Goal: Share content

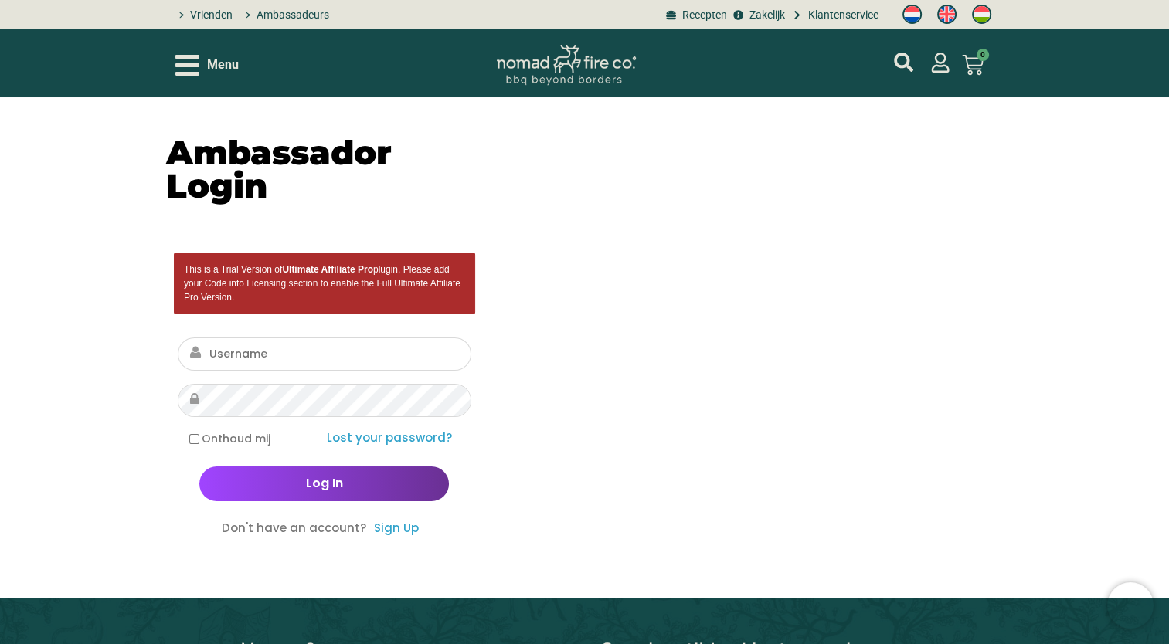
type input "[EMAIL_ADDRESS][DOMAIN_NAME]"
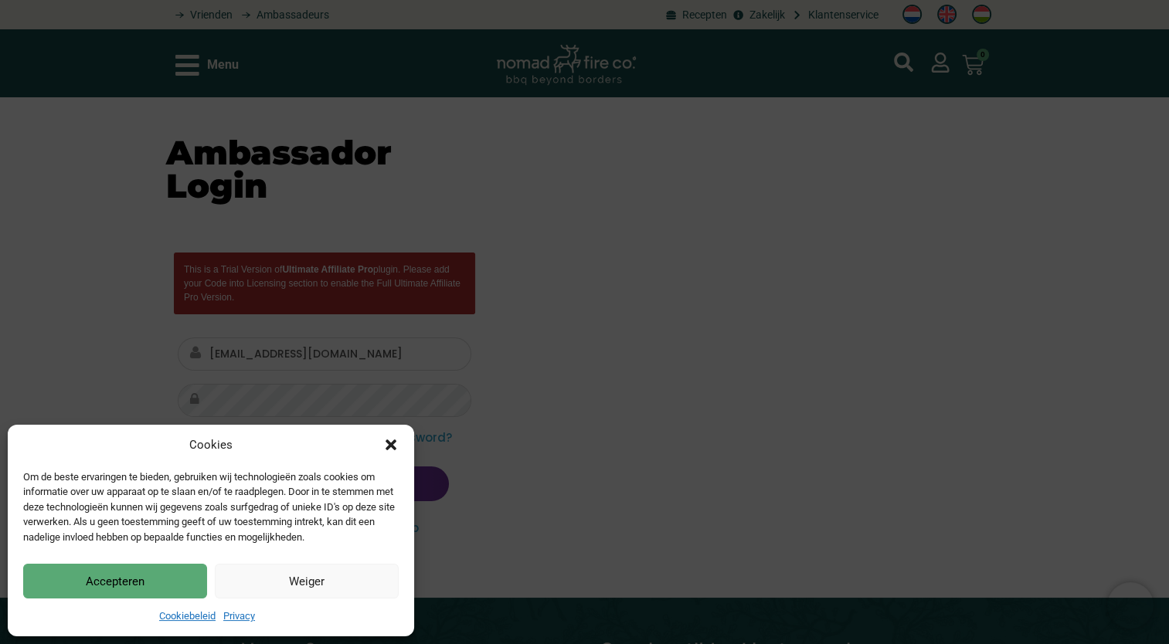
click at [297, 397] on div "Cookies Om de beste ervaringen te bieden, gebruiken wij technologieën zoals coo…" at bounding box center [584, 322] width 1169 height 644
click at [389, 431] on div "Cookies Om de beste ervaringen te bieden, gebruiken wij technologieën zoals coo…" at bounding box center [211, 531] width 406 height 212
click at [176, 564] on button "Accepteren" at bounding box center [115, 581] width 184 height 35
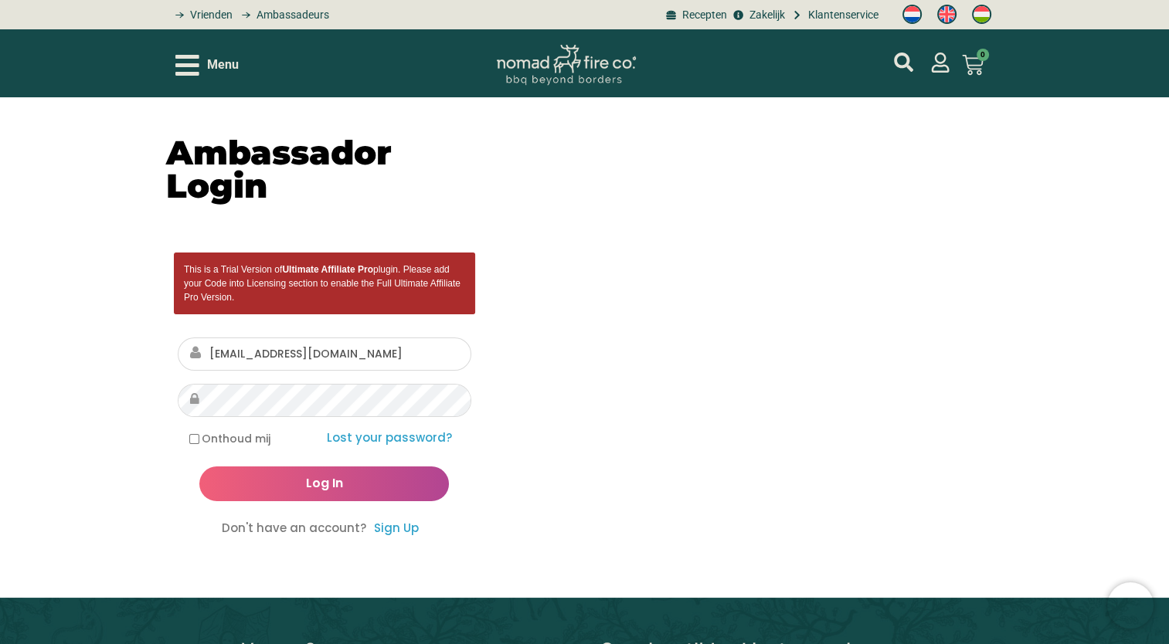
click at [288, 478] on input "Log In" at bounding box center [324, 484] width 250 height 35
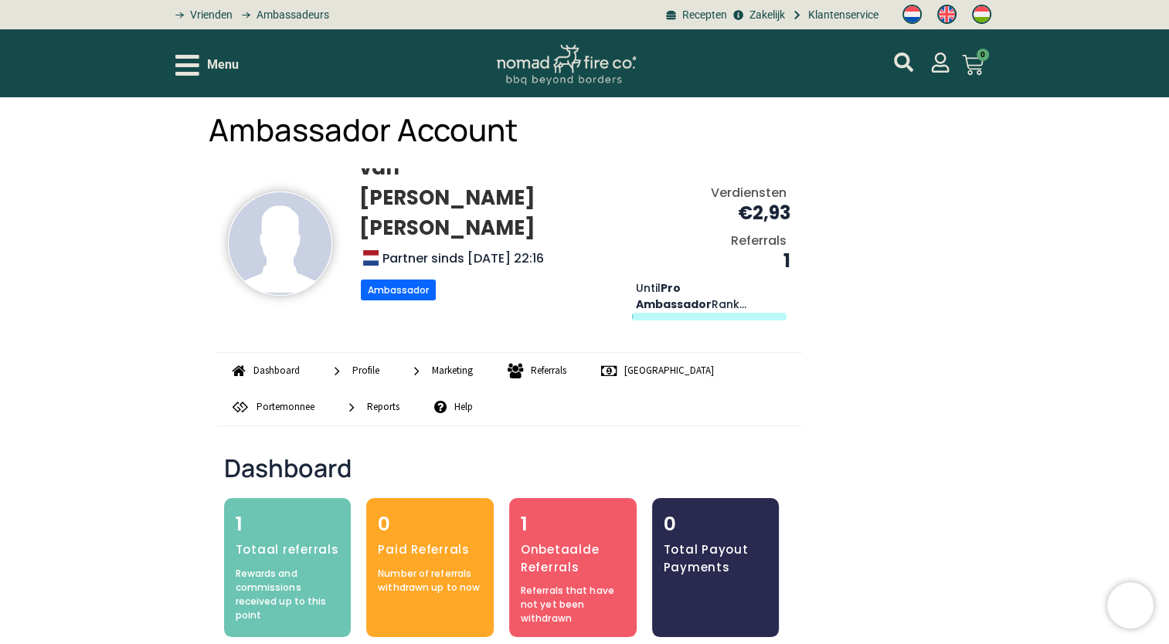
click at [196, 71] on icon "Open/Close Menu" at bounding box center [187, 65] width 24 height 27
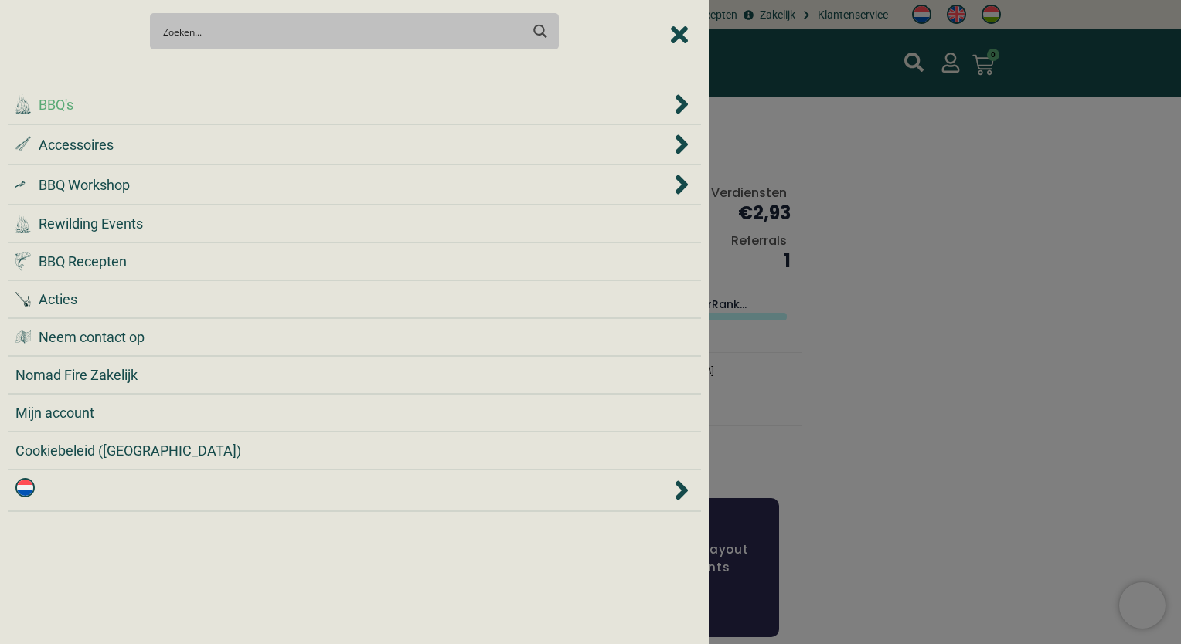
click at [83, 107] on div ".cls-1 { fill: #042e2c; } BBQ's" at bounding box center [342, 104] width 655 height 21
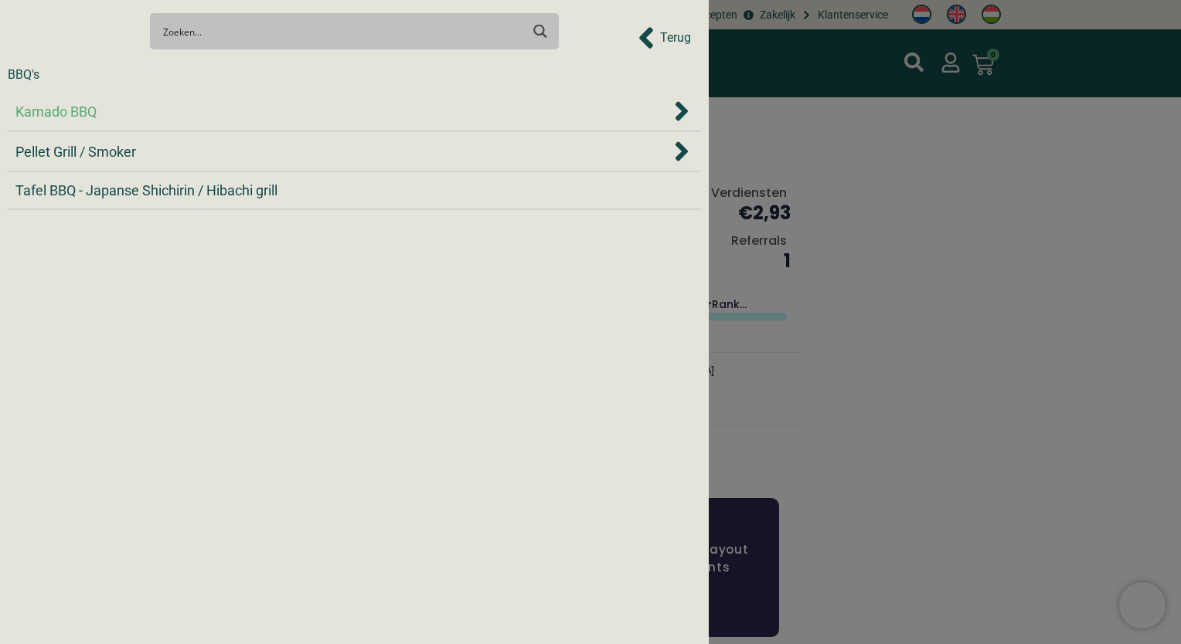
click at [94, 118] on span "Kamado BBQ" at bounding box center [55, 111] width 81 height 21
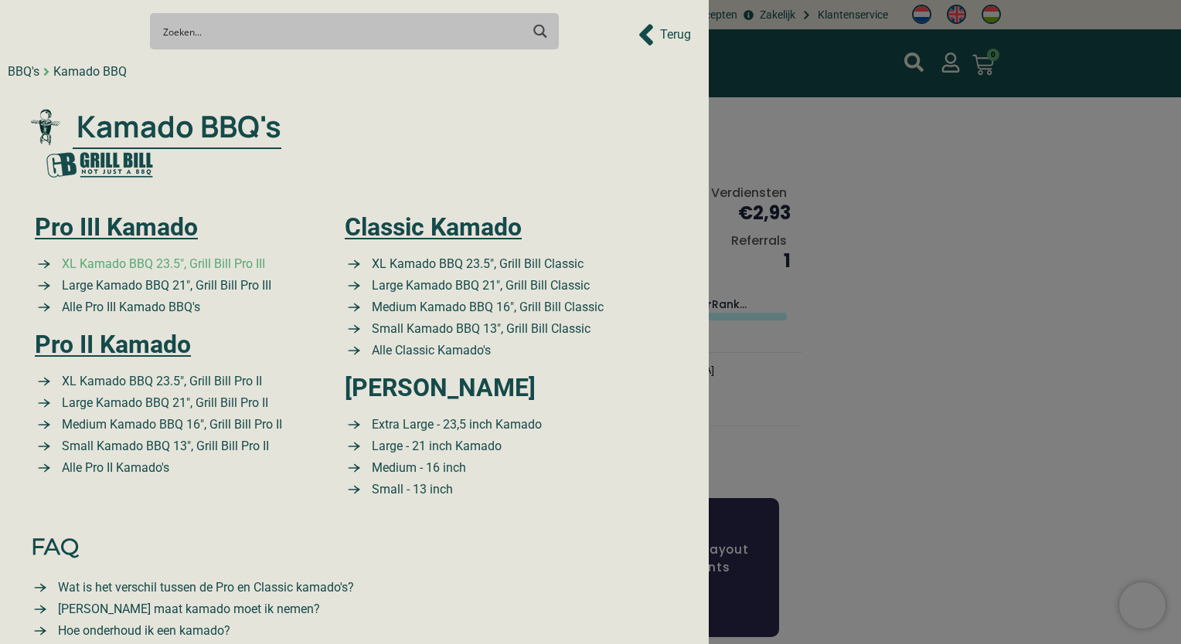
click at [195, 265] on span "XL Kamado BBQ 23.5″, Grill Bill Pro III" at bounding box center [161, 264] width 207 height 19
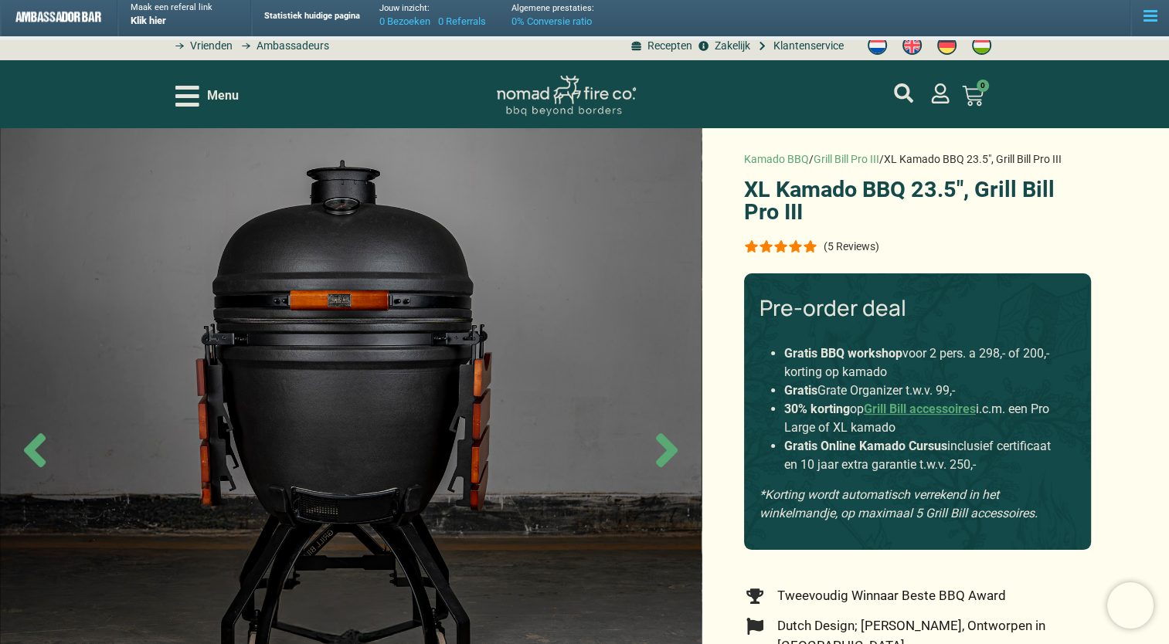
click at [145, 24] on span "Klik hier" at bounding box center [149, 21] width 36 height 12
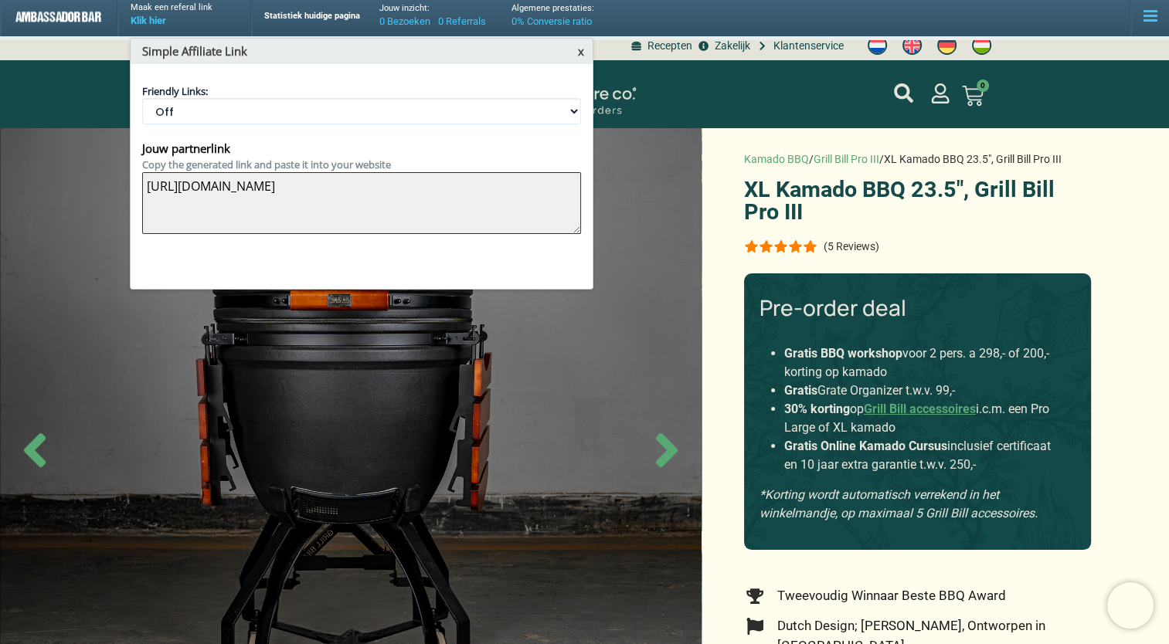
click at [336, 193] on textarea "[URL][DOMAIN_NAME]" at bounding box center [361, 203] width 439 height 62
drag, startPoint x: 355, startPoint y: 191, endPoint x: 369, endPoint y: 140, distance: 52.7
click at [369, 140] on div "Jouw partnerlink Copy the generated link and paste it into your website [URL][D…" at bounding box center [361, 194] width 439 height 141
click at [581, 57] on div "x" at bounding box center [581, 51] width 6 height 18
